Goal: Navigation & Orientation: Find specific page/section

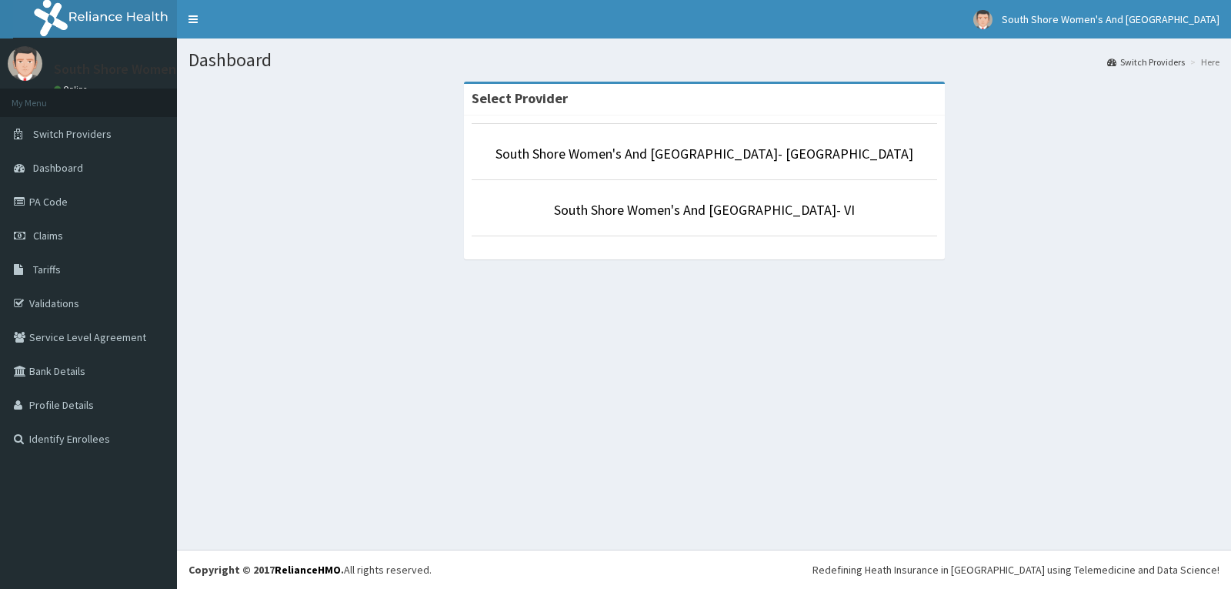
click at [798, 212] on link "South Shore Women's And [GEOGRAPHIC_DATA]- VI" at bounding box center [704, 210] width 301 height 18
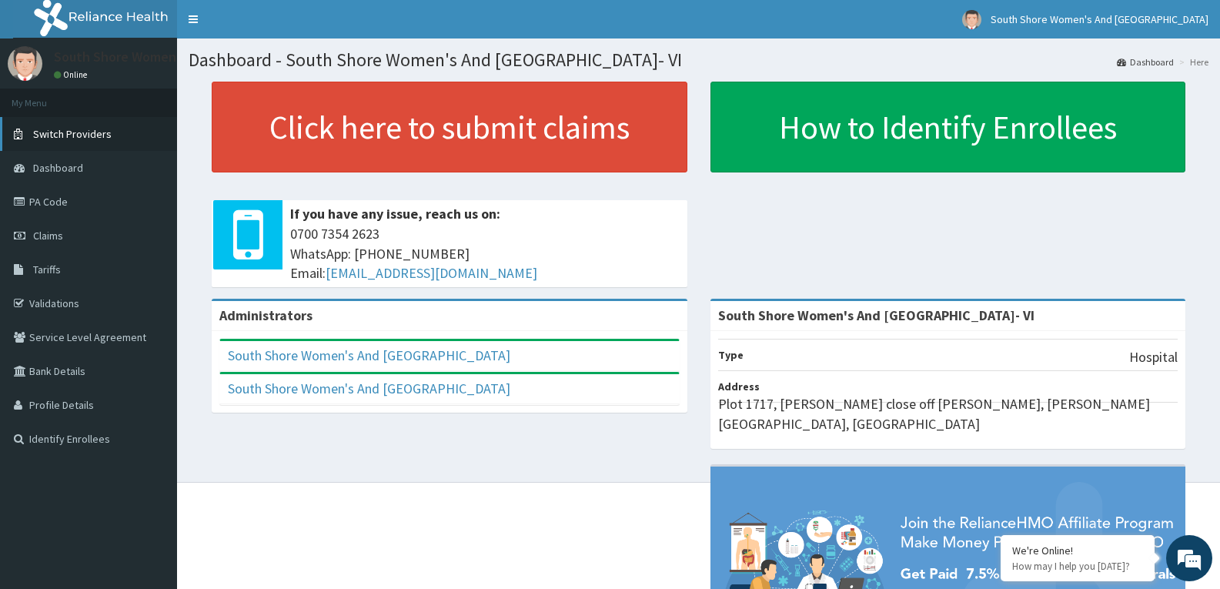
click at [62, 131] on span "Switch Providers" at bounding box center [72, 134] width 78 height 14
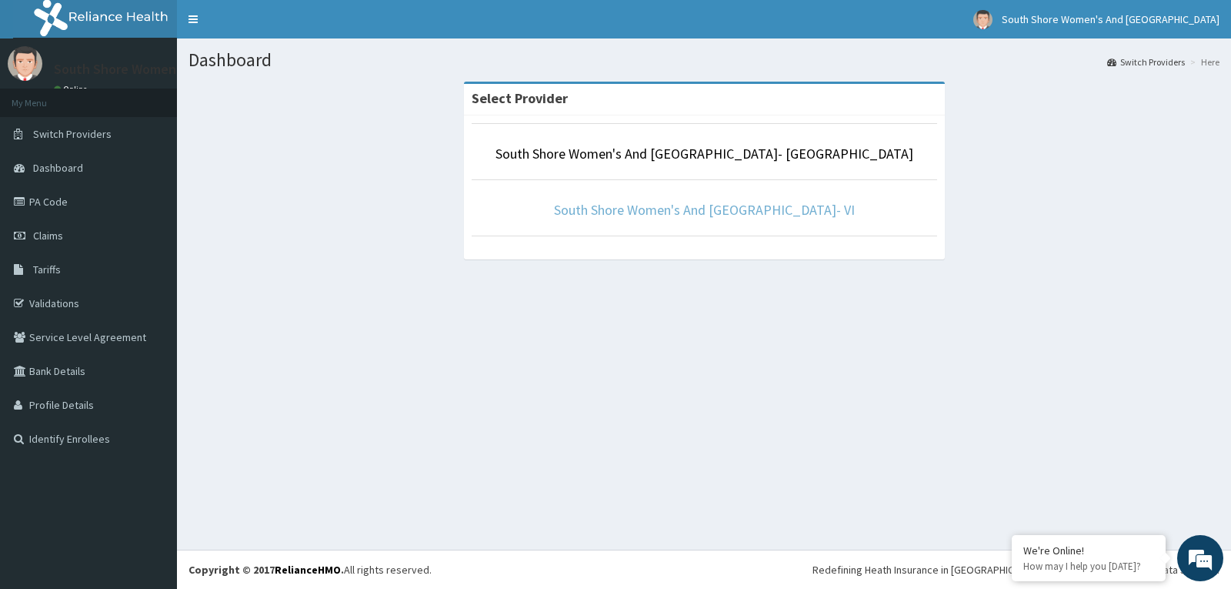
click at [694, 207] on link "South Shore Women's And [GEOGRAPHIC_DATA]- VI" at bounding box center [704, 210] width 301 height 18
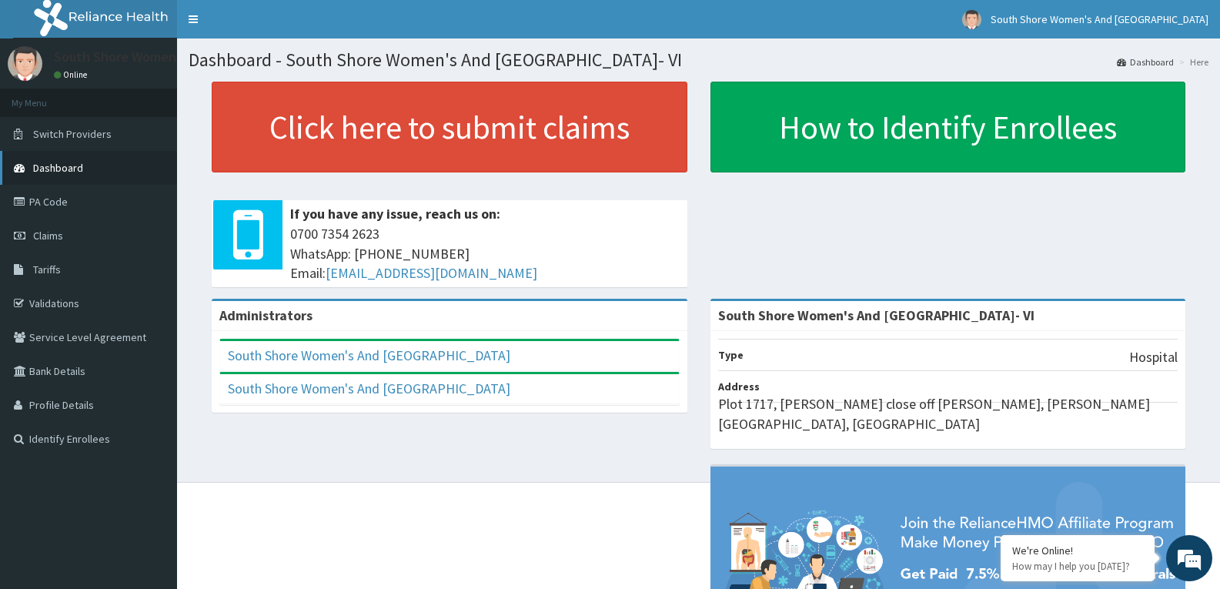
click at [50, 169] on span "Dashboard" at bounding box center [58, 168] width 50 height 14
